Goal: Check status: Check status

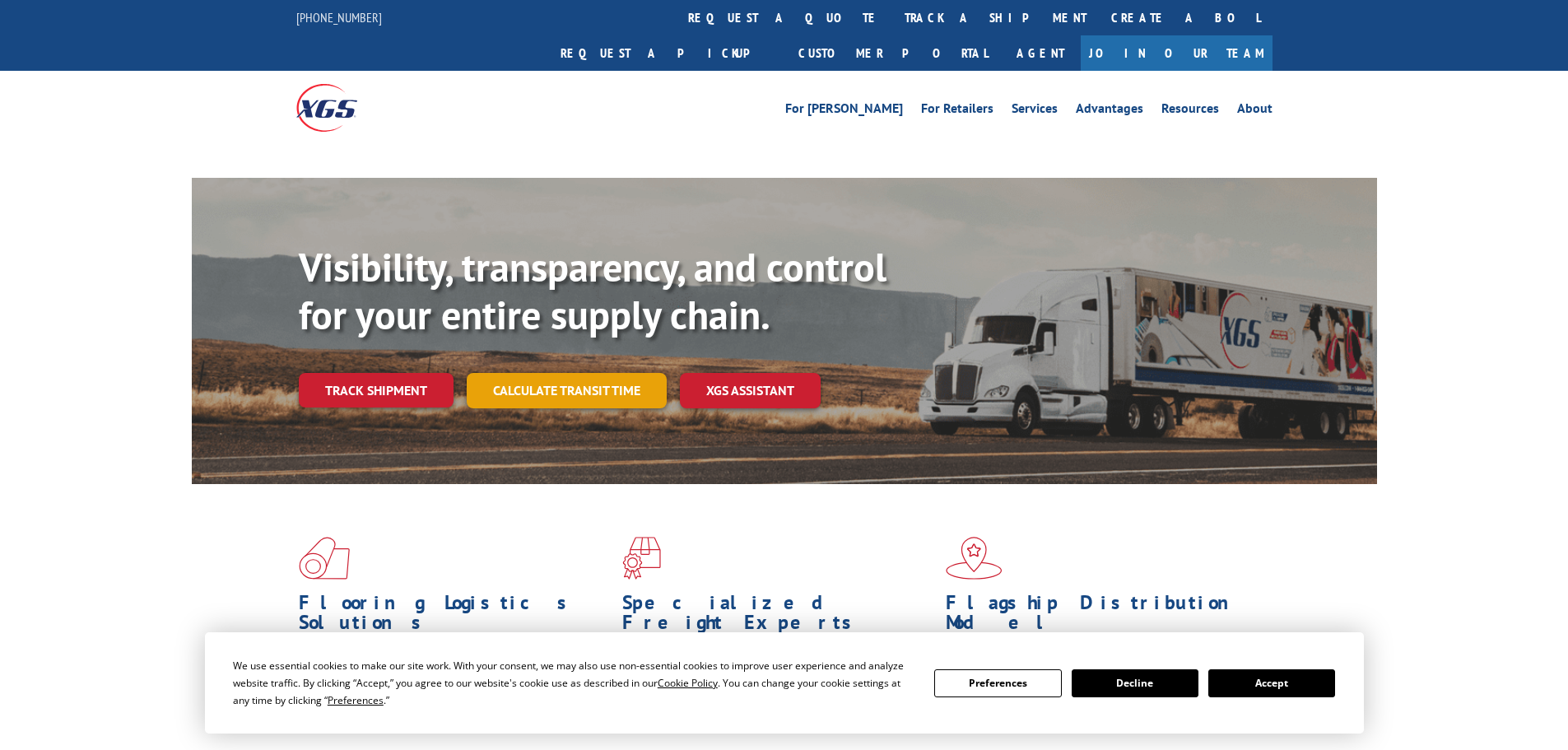
click at [544, 373] on link "Calculate transit time" at bounding box center [566, 391] width 200 height 36
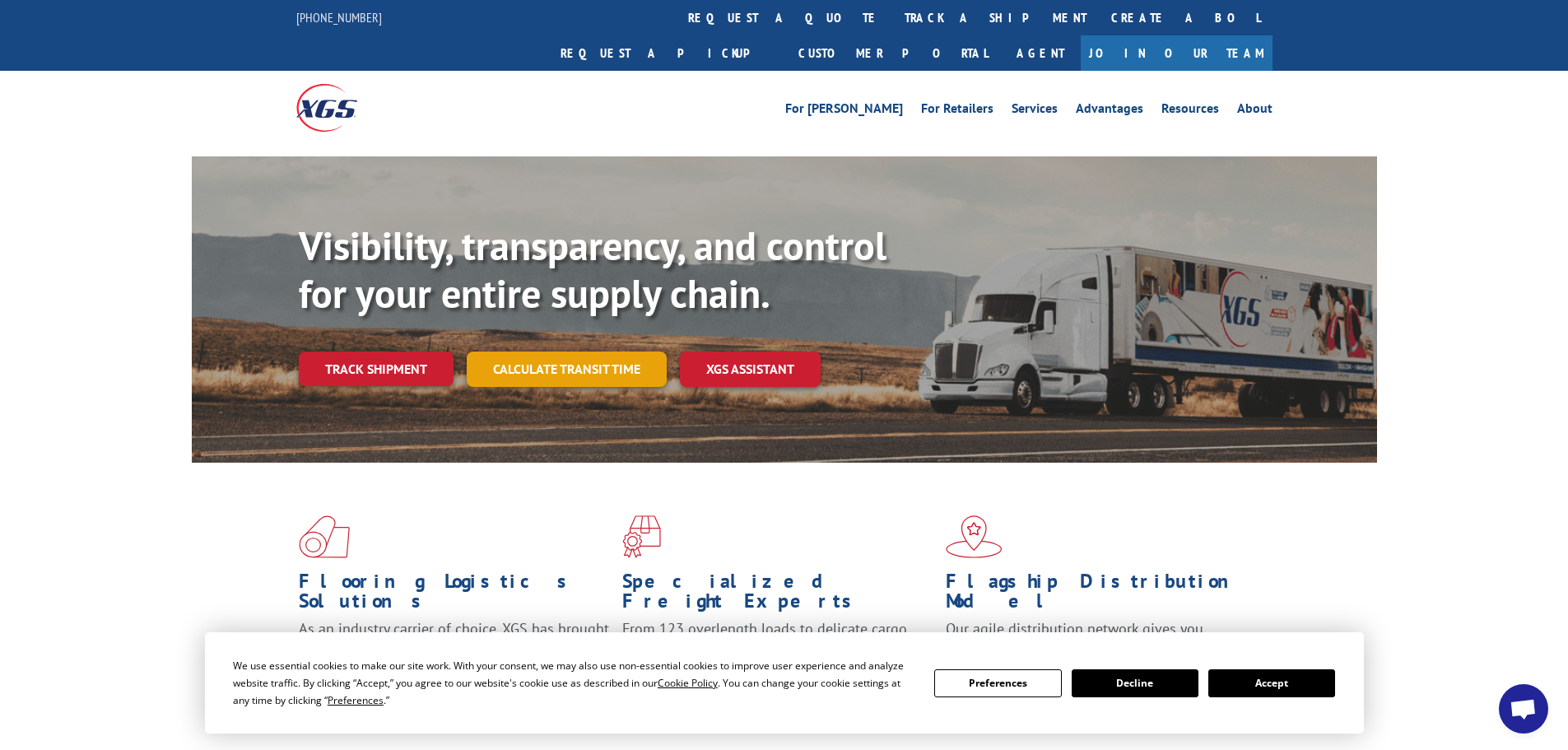
click at [554, 351] on link "Calculate transit time" at bounding box center [566, 369] width 200 height 36
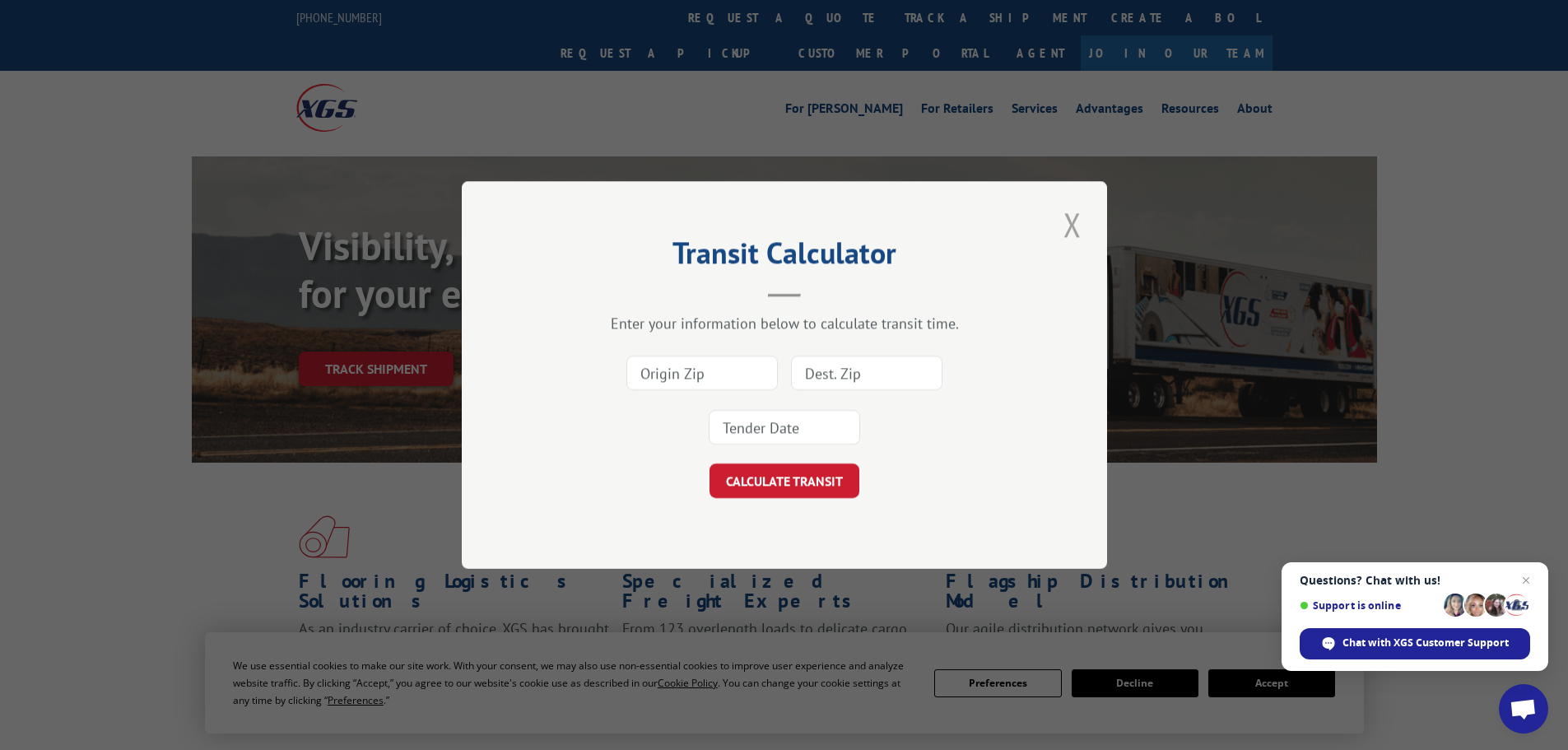
click at [1078, 225] on button "Close modal" at bounding box center [1072, 225] width 28 height 46
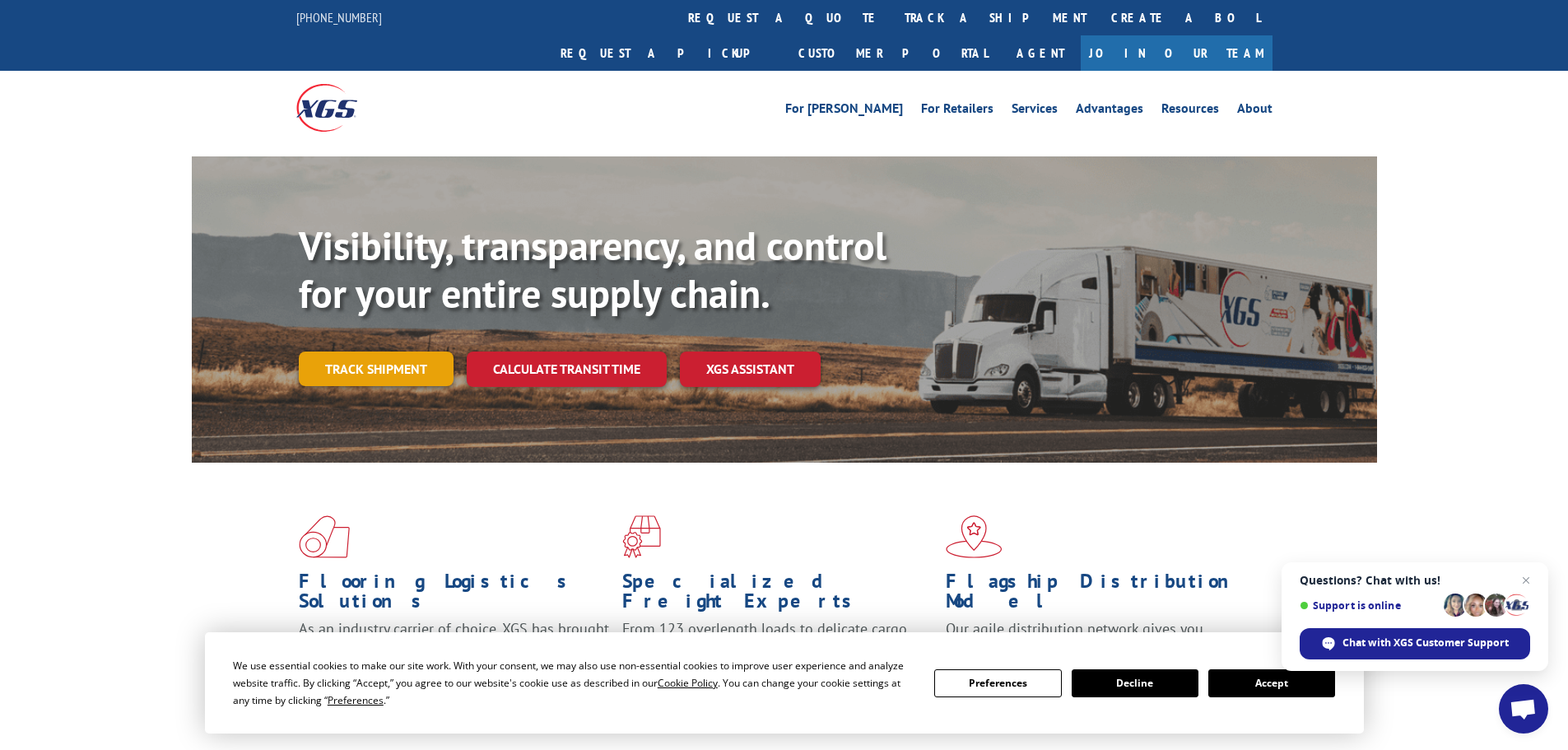
click at [414, 351] on link "Track shipment" at bounding box center [376, 368] width 155 height 35
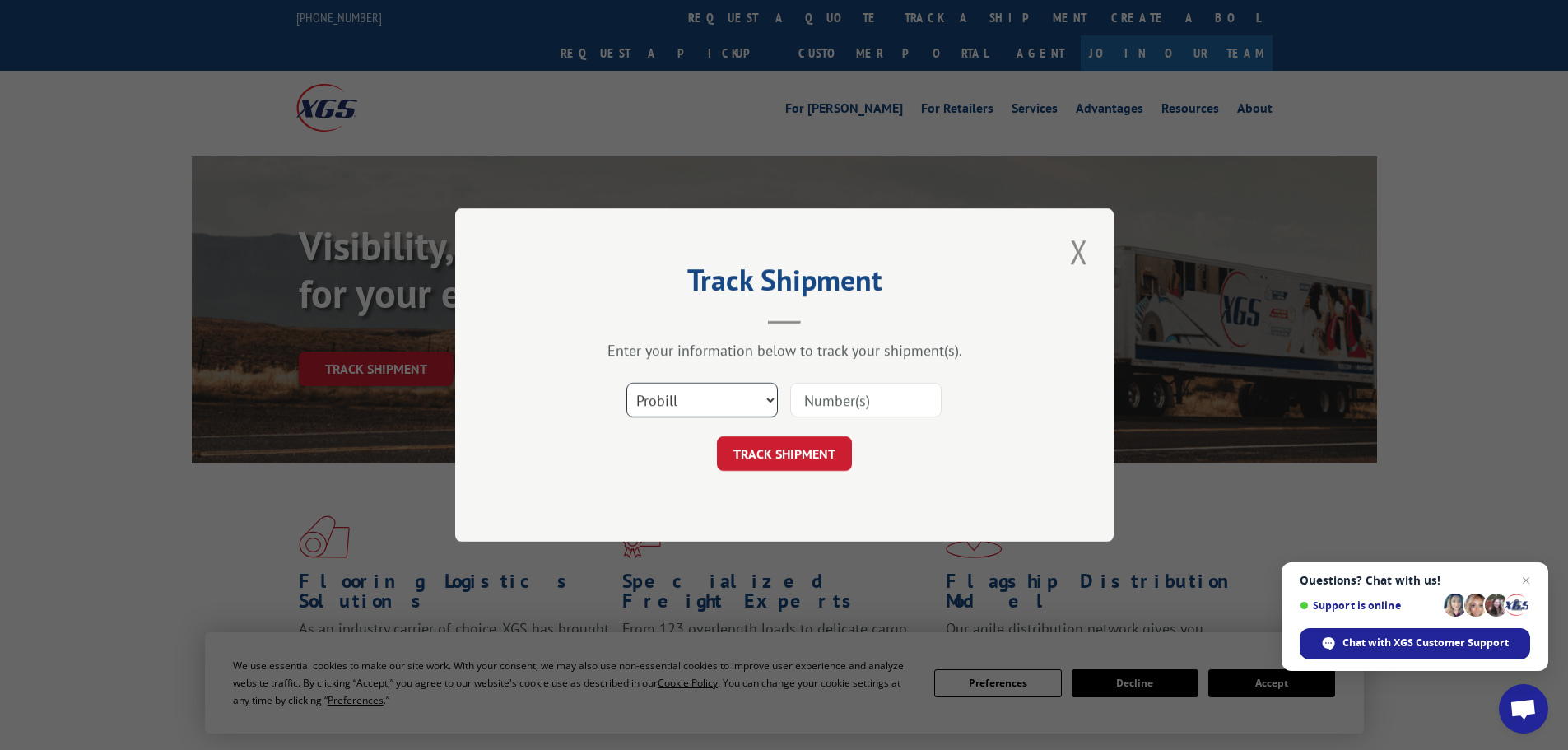
click at [729, 407] on select "Select category... Probill BOL PO" at bounding box center [702, 400] width 151 height 35
select select "po"
click at [626, 383] on select "Select category... Probill BOL PO" at bounding box center [702, 400] width 151 height 35
paste input "59508470"
type input "59508470"
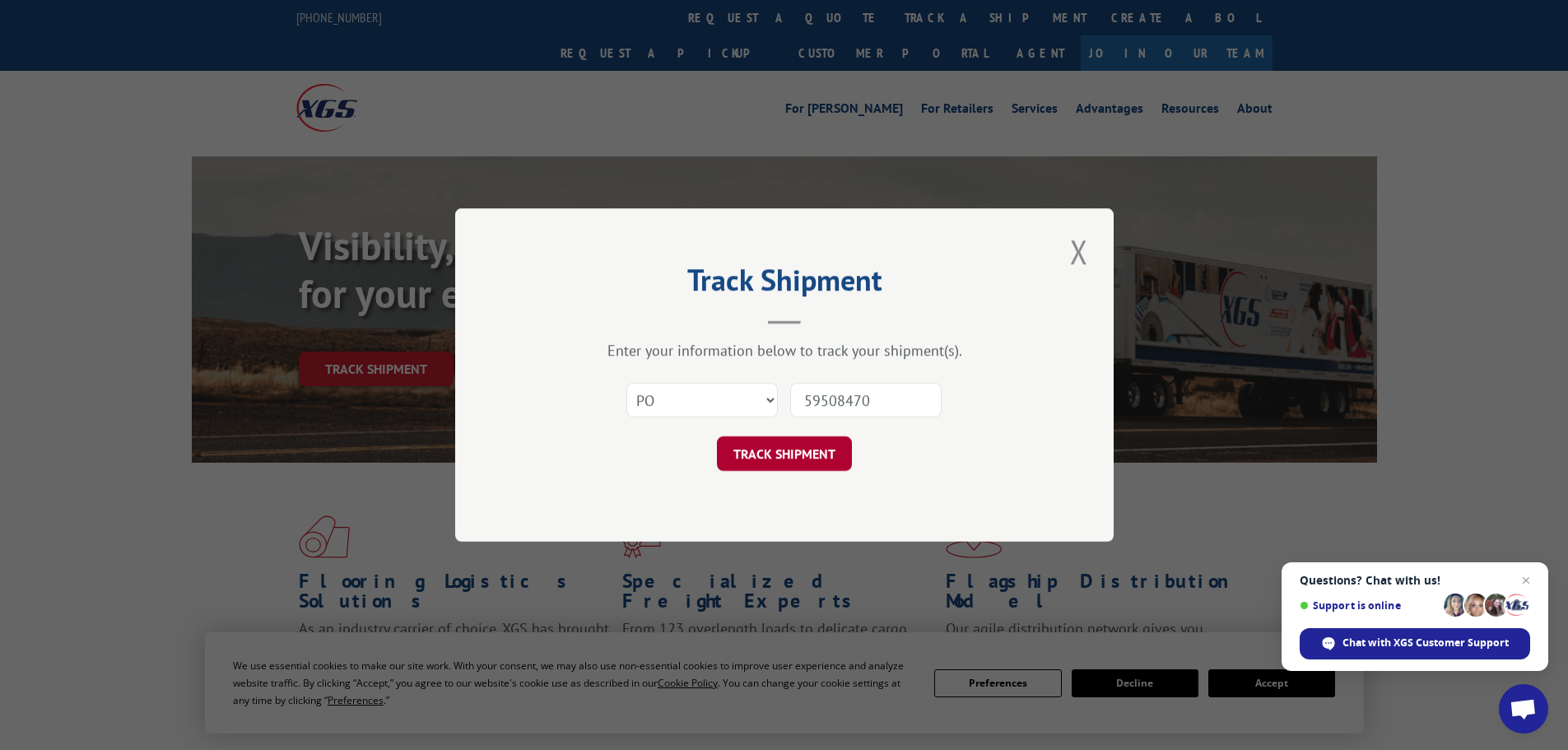
click at [782, 453] on button "TRACK SHIPMENT" at bounding box center [784, 454] width 135 height 35
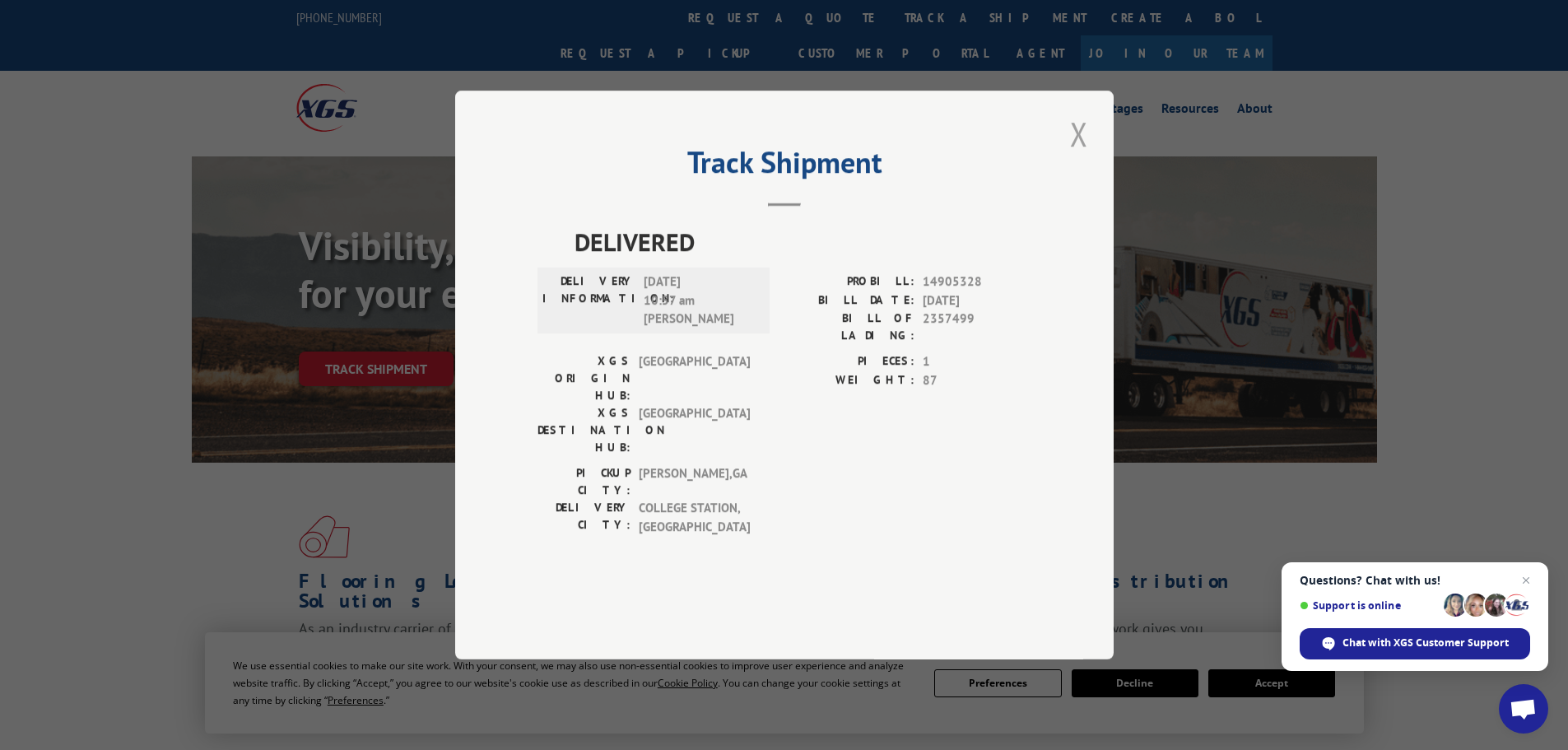
click at [1078, 156] on button "Close modal" at bounding box center [1079, 134] width 28 height 46
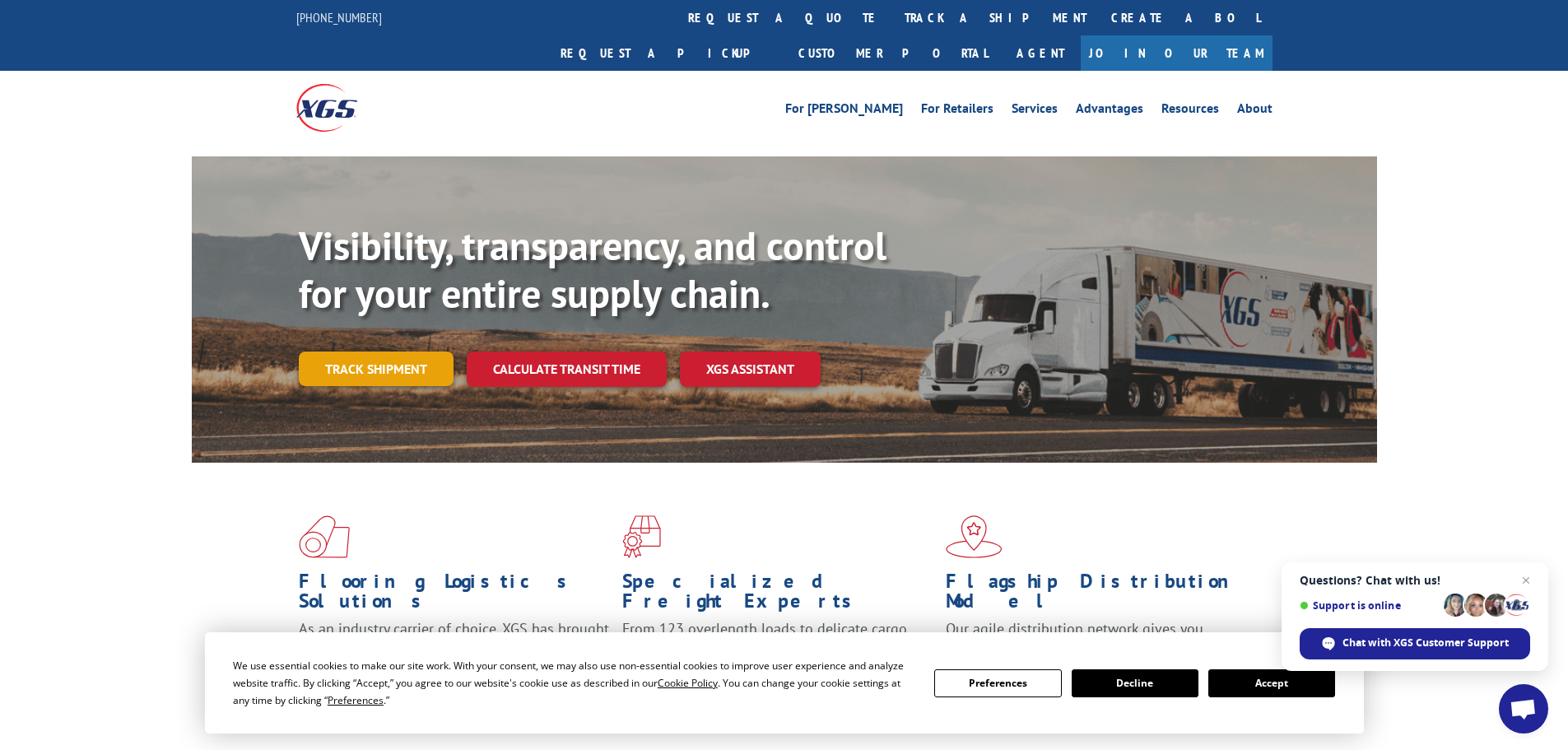
click at [390, 351] on link "Track shipment" at bounding box center [376, 368] width 155 height 35
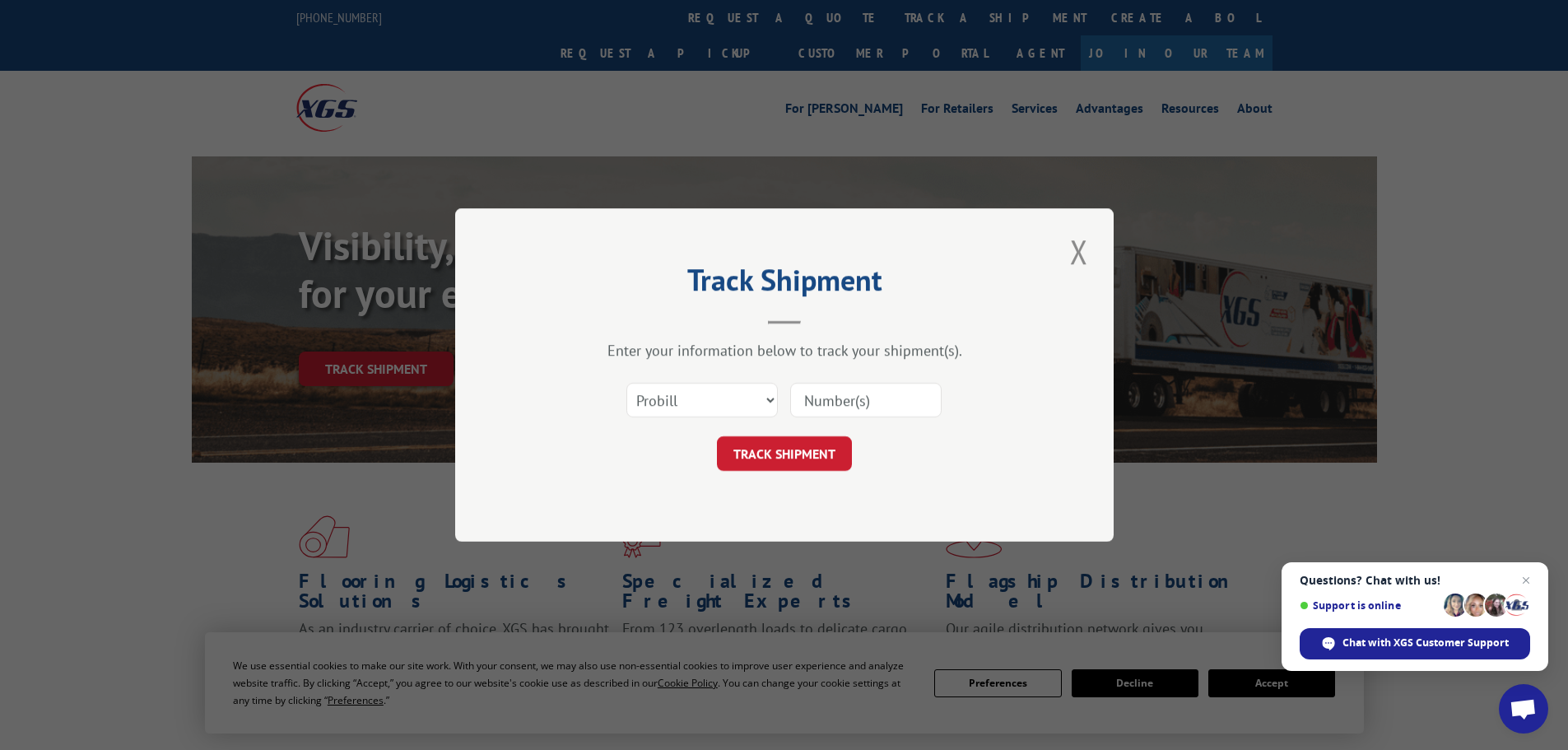
paste input "17225610"
type input "17225610"
click at [808, 454] on button "TRACK SHIPMENT" at bounding box center [784, 454] width 135 height 35
